Goal: Navigation & Orientation: Find specific page/section

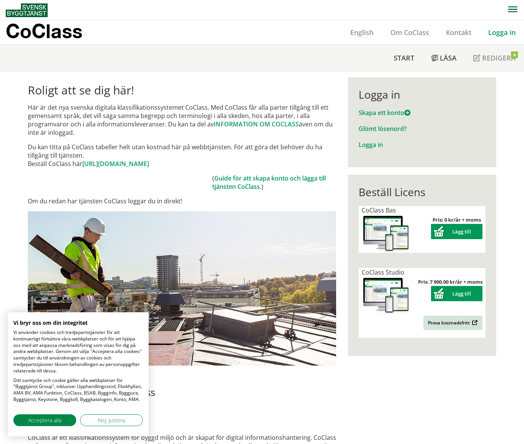
click at [368, 146] on link "Logga in" at bounding box center [370, 145] width 24 height 8
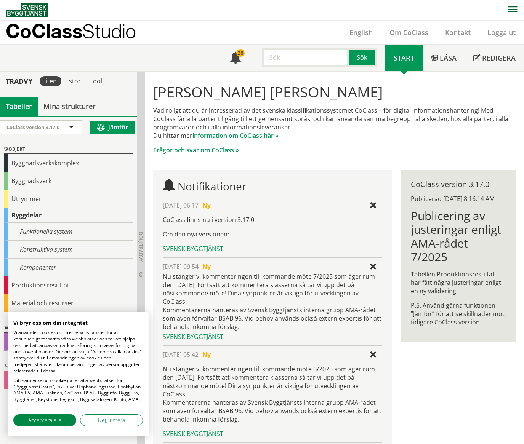
click at [19, 203] on div "Utrymmen" at bounding box center [68, 199] width 129 height 18
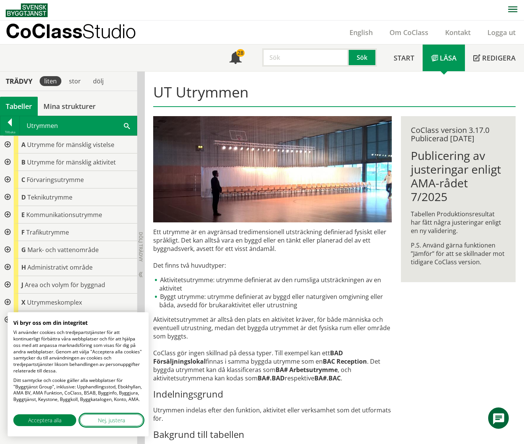
click at [110, 420] on span "Nej, justera" at bounding box center [111, 420] width 27 height 8
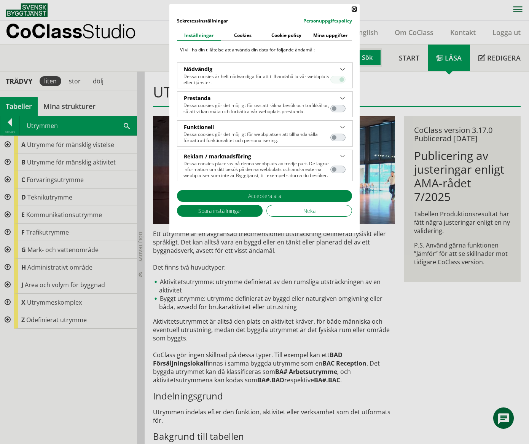
click at [169, 233] on dialog "Sekretessinställningar Personuppgiftspolicy | Inställningar Cookies Cookie poli…" at bounding box center [264, 118] width 190 height 229
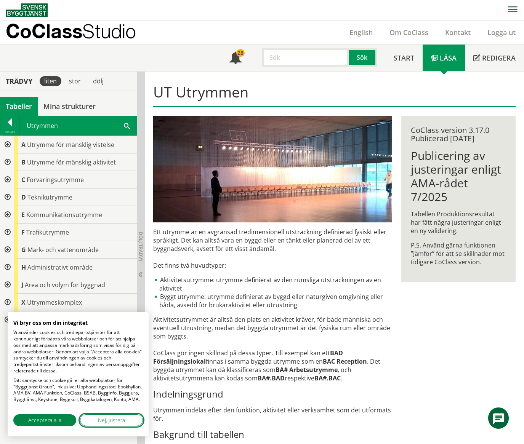
click at [101, 420] on span "Nej, justera" at bounding box center [111, 420] width 27 height 8
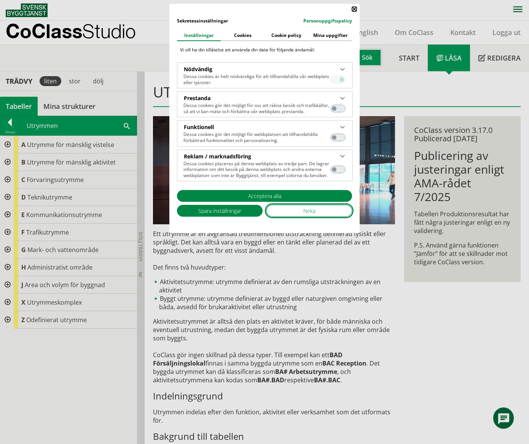
click at [296, 211] on button "Neka" at bounding box center [310, 211] width 86 height 12
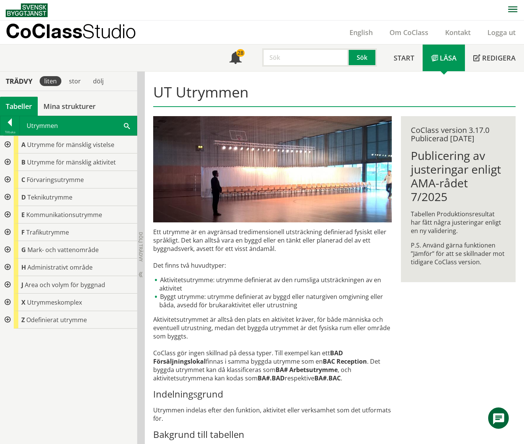
click at [9, 320] on div at bounding box center [7, 320] width 14 height 18
click at [11, 338] on div at bounding box center [13, 338] width 14 height 18
click at [6, 302] on div at bounding box center [7, 303] width 14 height 18
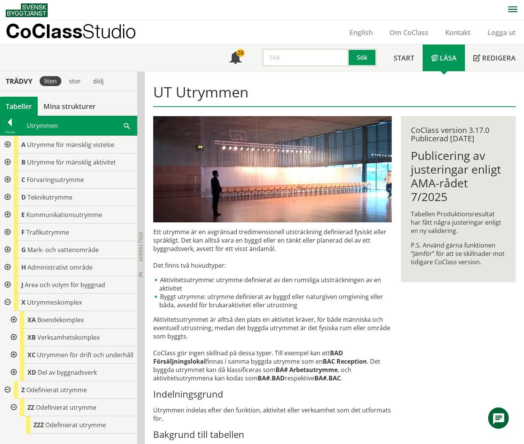
click at [8, 302] on div at bounding box center [7, 303] width 14 height 18
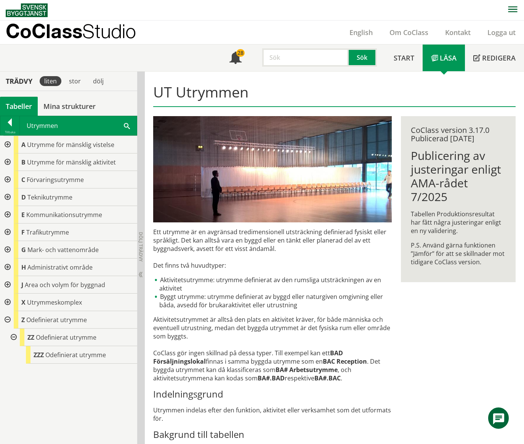
click at [8, 320] on div at bounding box center [7, 320] width 14 height 18
click at [8, 319] on div at bounding box center [7, 320] width 14 height 18
